Goal: Navigation & Orientation: Find specific page/section

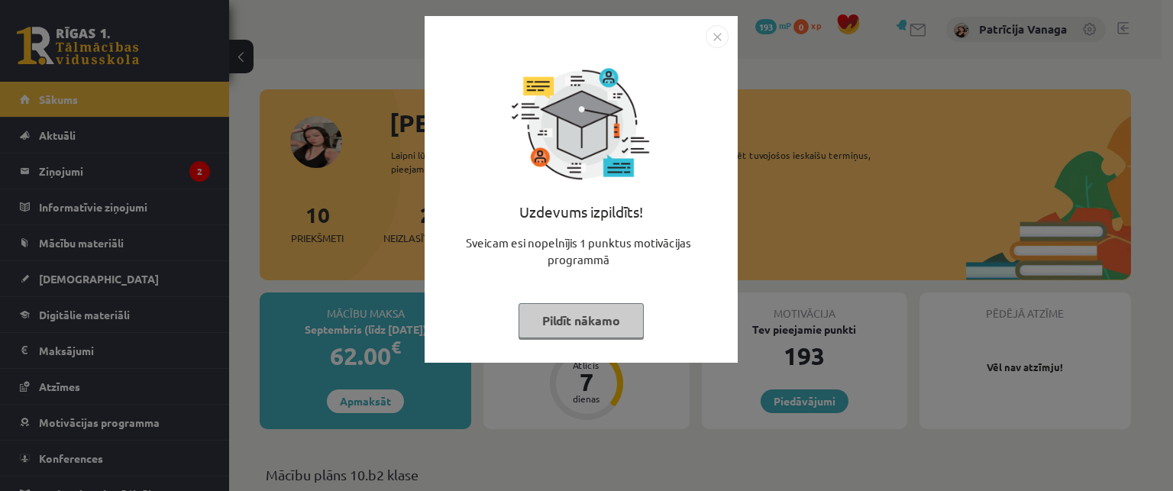
click at [718, 30] on img "Close" at bounding box center [717, 36] width 23 height 23
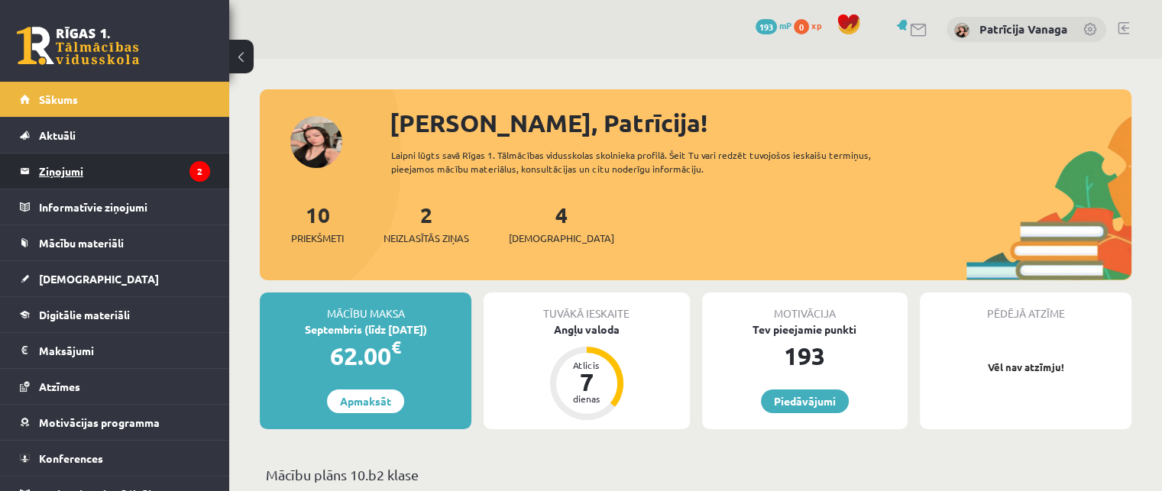
click at [164, 167] on legend "Ziņojumi 2" at bounding box center [124, 171] width 171 height 35
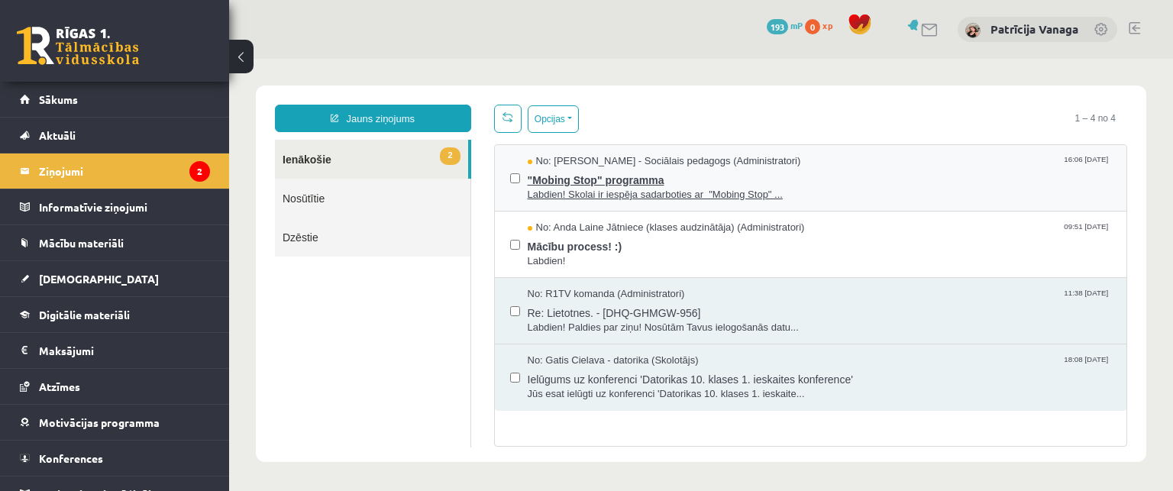
click at [623, 193] on span "Labdien! Skolai ir iespēja sadarboties ar "Mobing Stop" ..." at bounding box center [820, 195] width 584 height 15
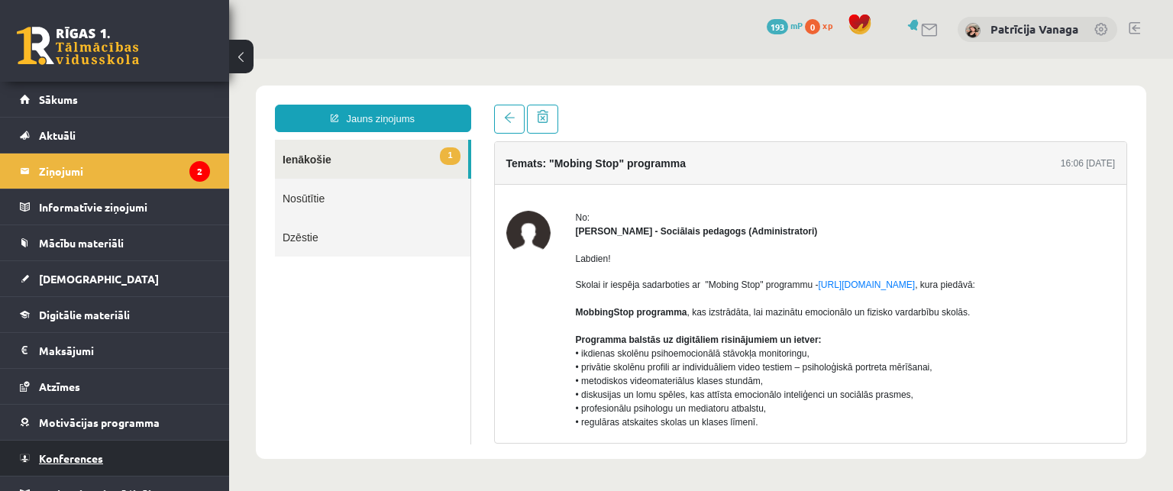
drag, startPoint x: 155, startPoint y: 461, endPoint x: 118, endPoint y: 458, distance: 36.8
click at [118, 458] on link "Konferences" at bounding box center [115, 458] width 190 height 35
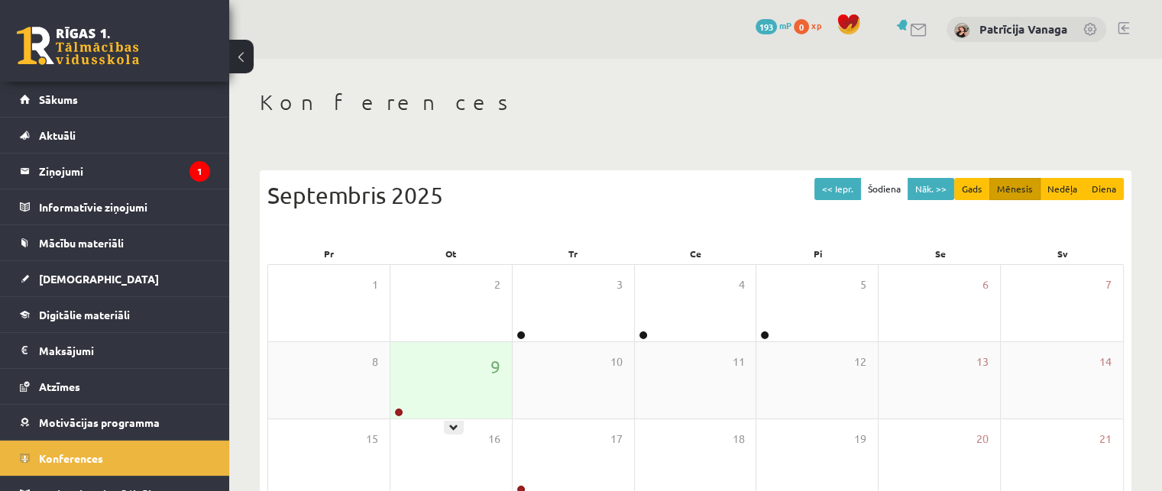
click at [394, 409] on div at bounding box center [397, 413] width 15 height 11
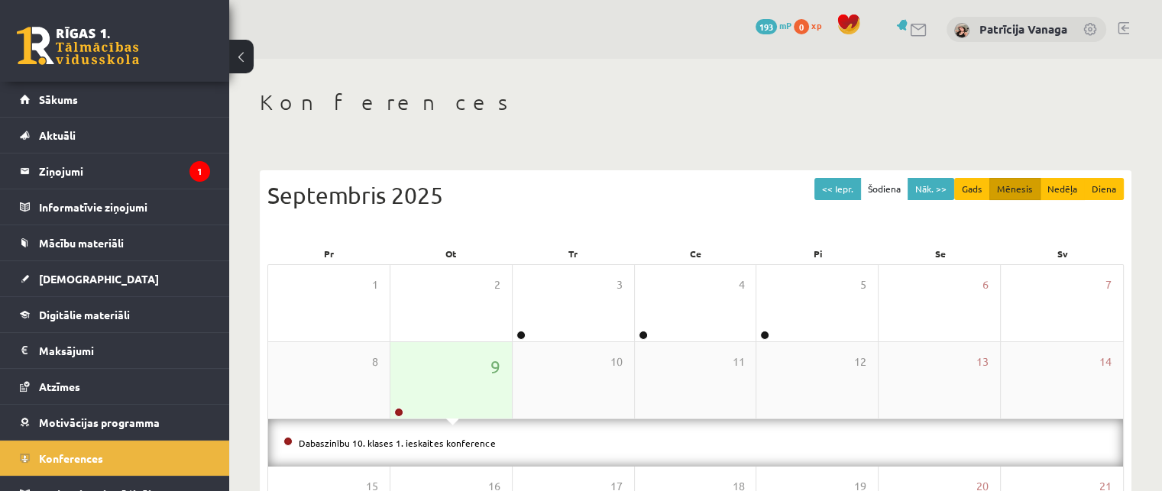
click at [394, 409] on div at bounding box center [397, 413] width 15 height 11
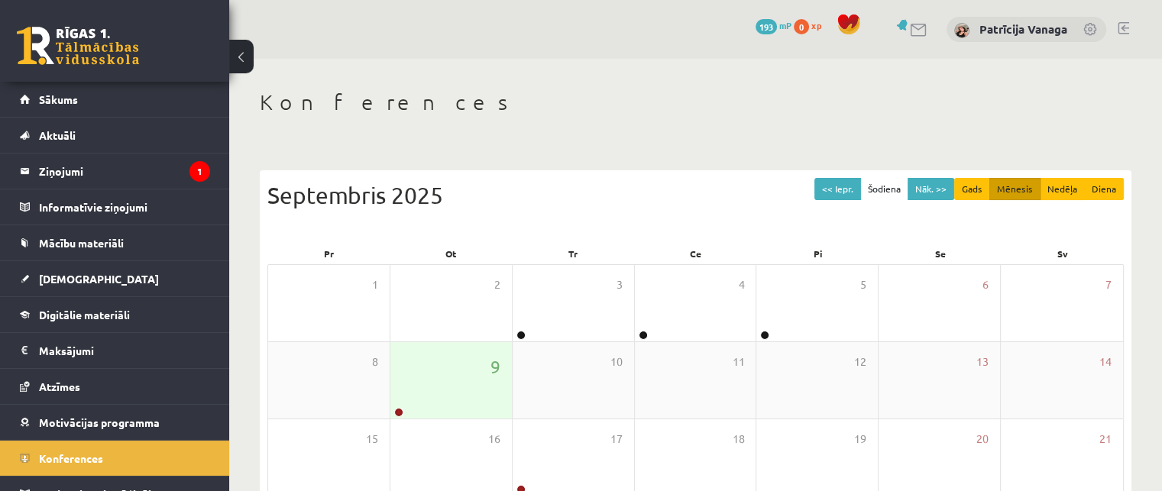
click at [419, 406] on div "9" at bounding box center [450, 380] width 121 height 76
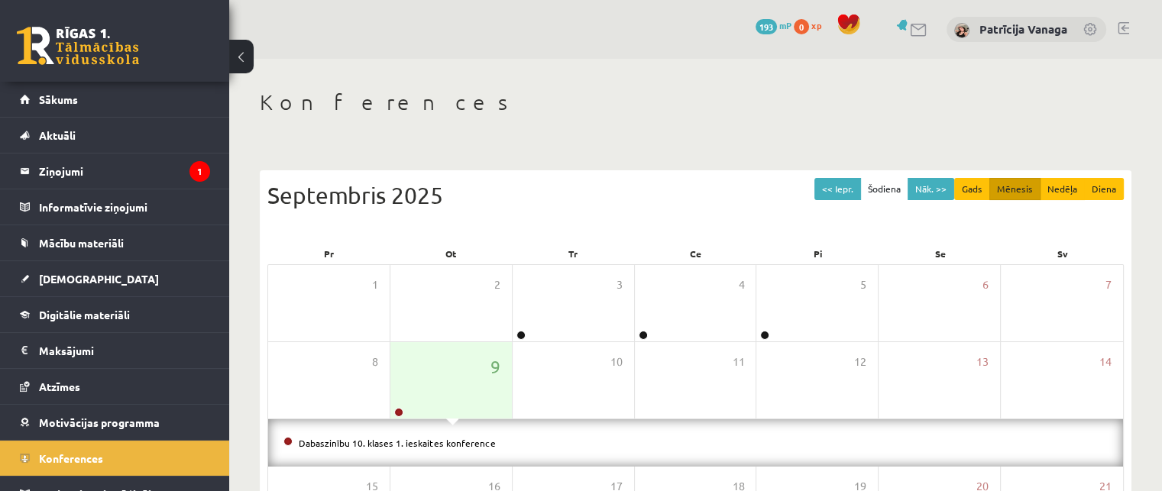
click at [290, 442] on span at bounding box center [287, 441] width 9 height 9
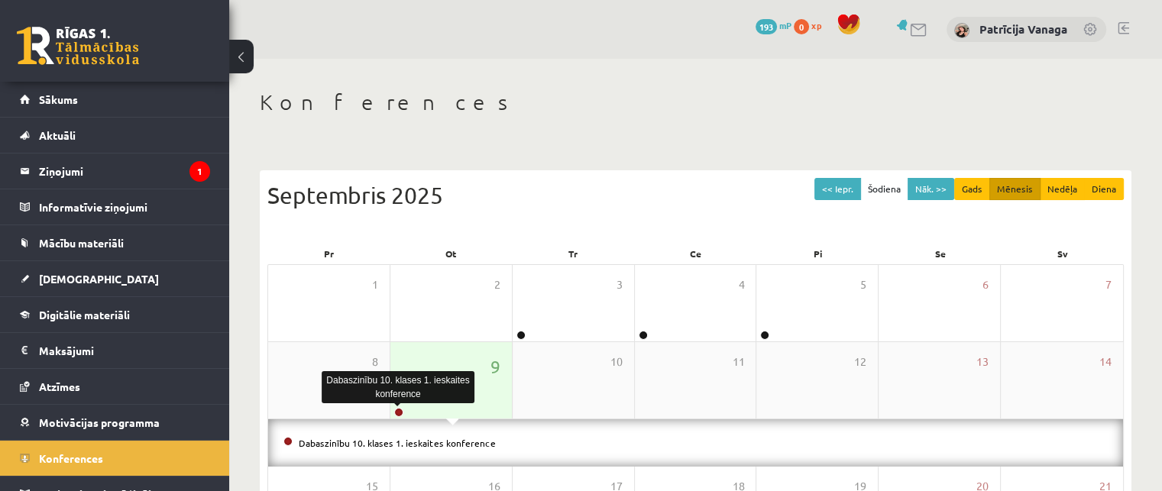
click at [398, 415] on link at bounding box center [398, 412] width 9 height 9
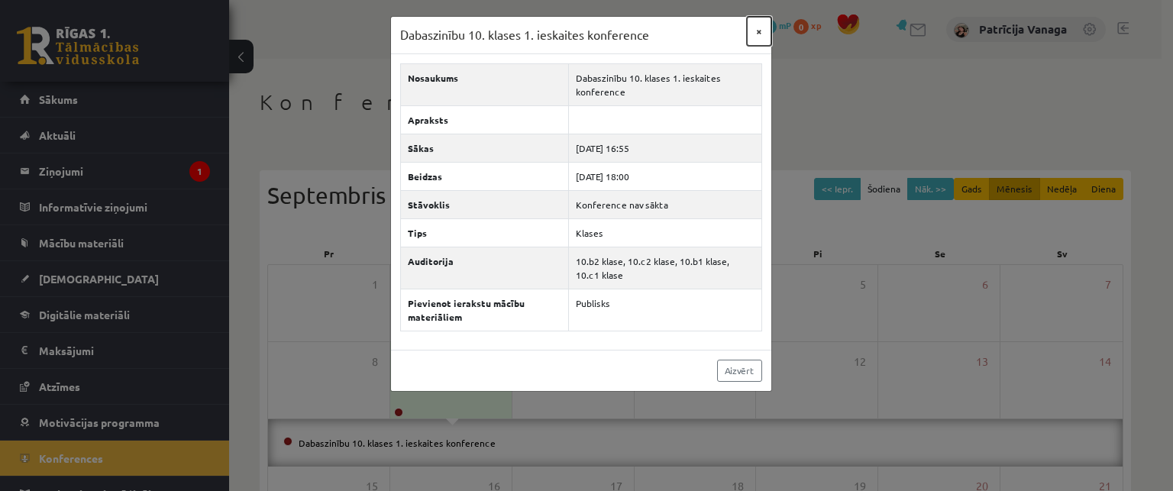
click at [756, 26] on button "×" at bounding box center [759, 31] width 24 height 29
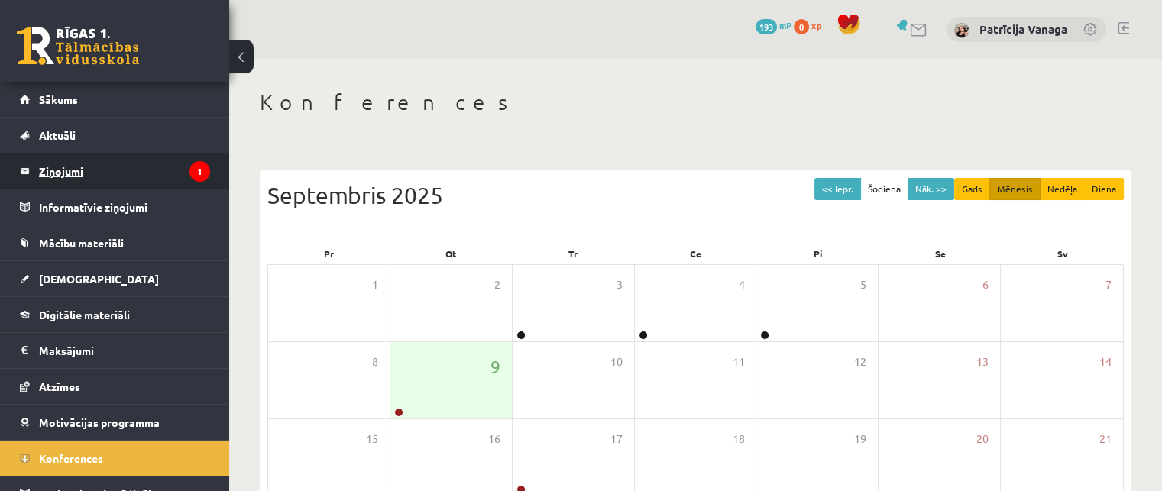
click at [70, 156] on legend "Ziņojumi 1" at bounding box center [124, 171] width 171 height 35
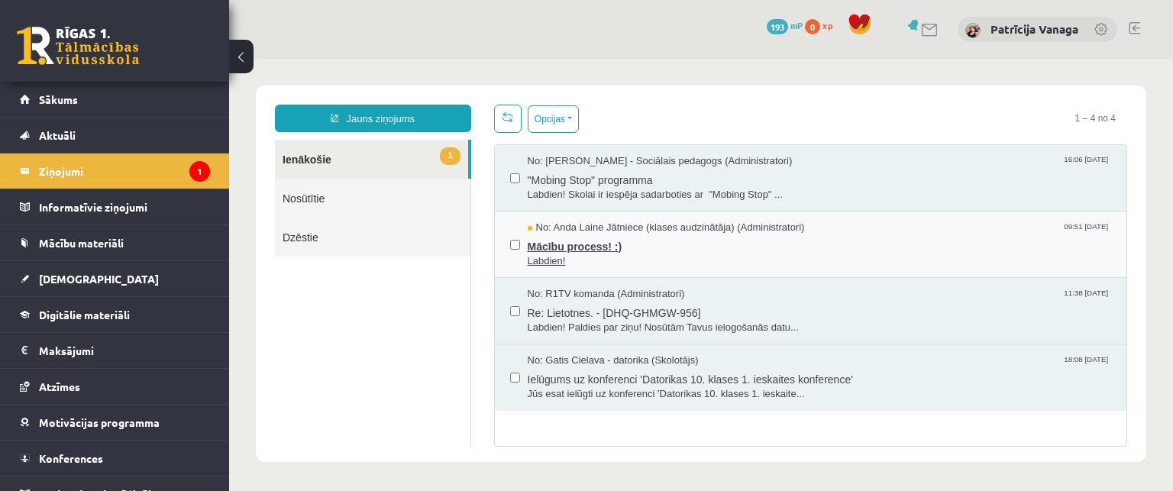
click at [673, 259] on span "Labdien!" at bounding box center [820, 261] width 584 height 15
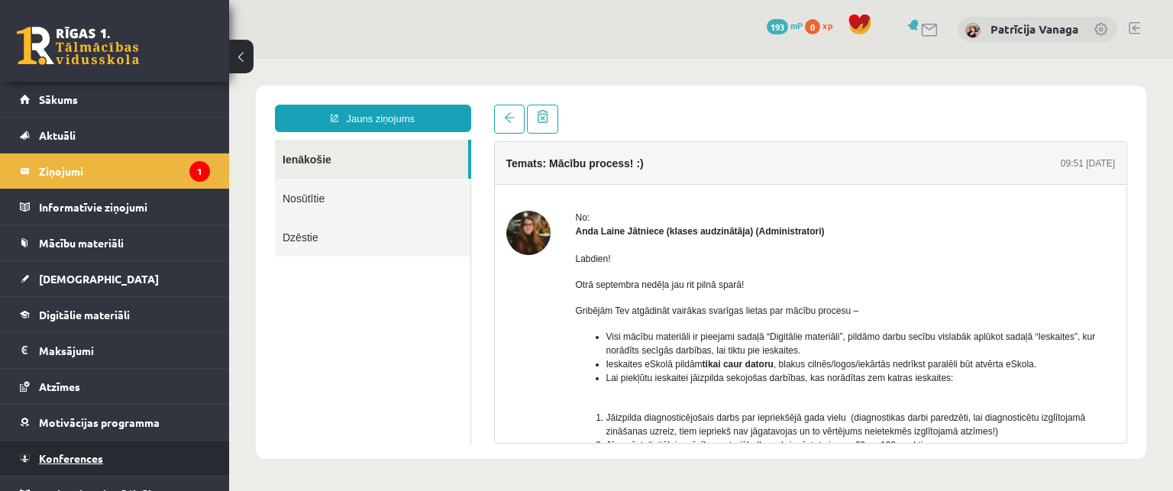
click at [138, 451] on link "Konferences" at bounding box center [115, 458] width 190 height 35
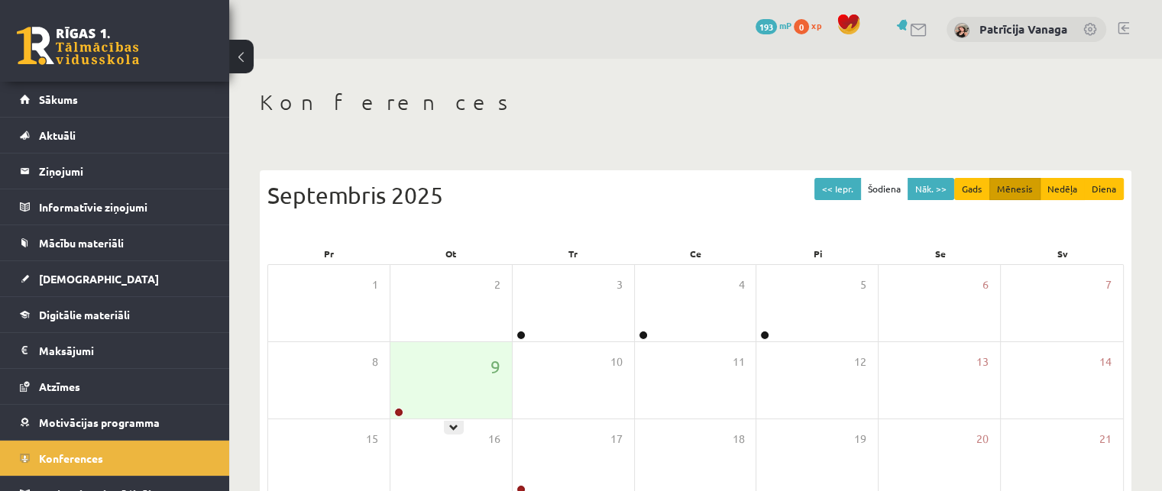
click at [397, 405] on div "9" at bounding box center [450, 380] width 121 height 76
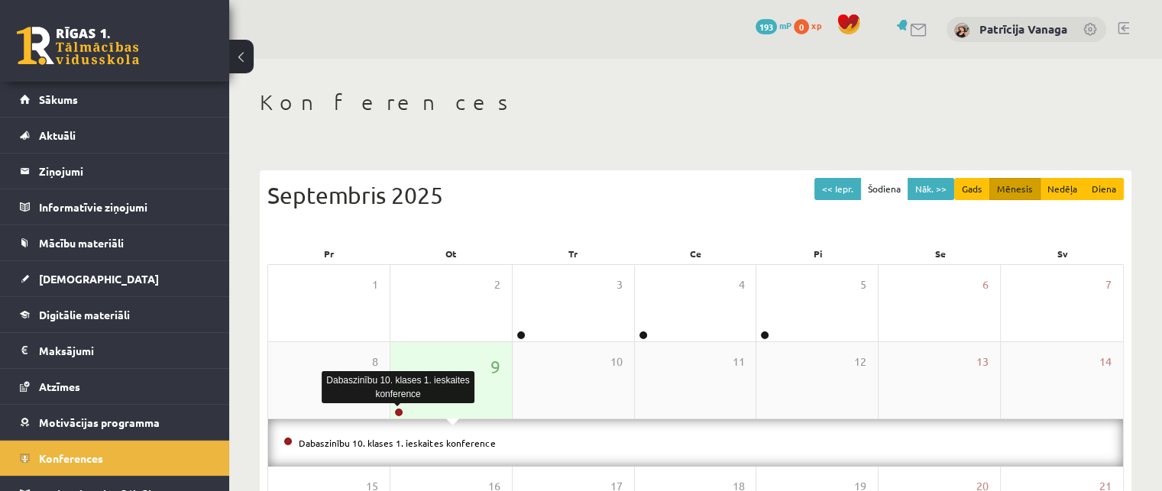
click at [397, 409] on link at bounding box center [398, 412] width 9 height 9
